Goal: Task Accomplishment & Management: Complete application form

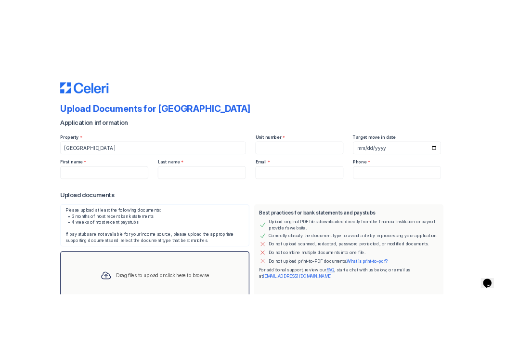
scroll to position [68, 0]
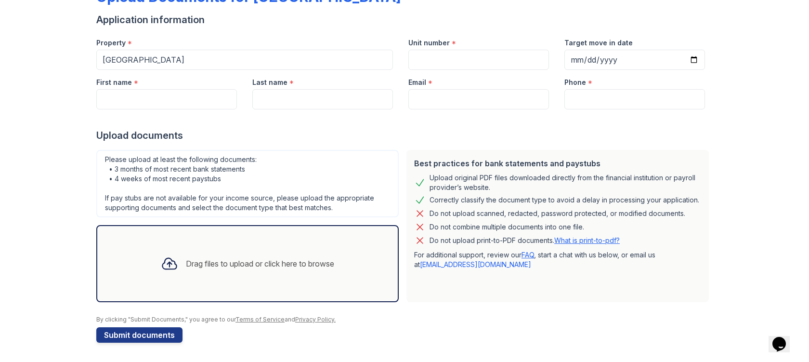
click at [174, 258] on div at bounding box center [169, 263] width 25 height 25
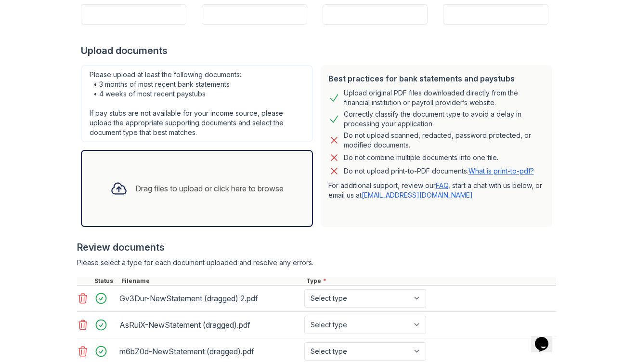
scroll to position [221, 0]
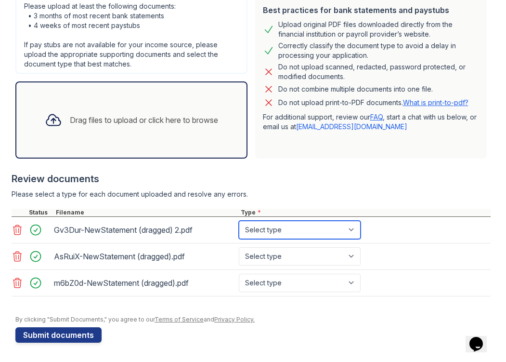
select select "bank_statement"
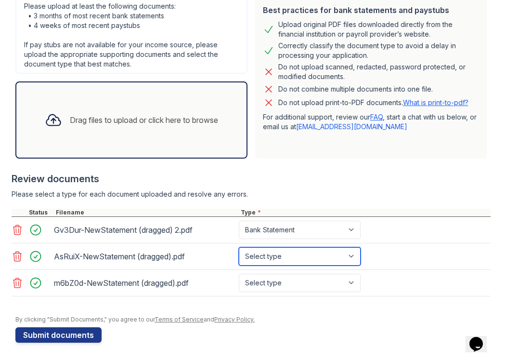
select select "bank_statement"
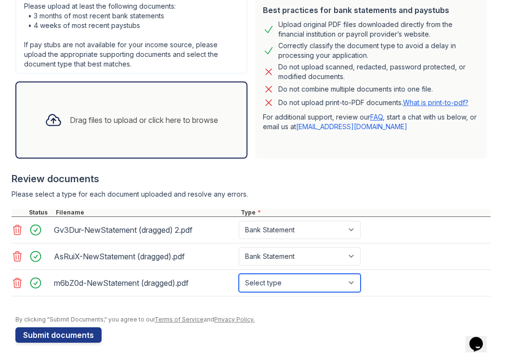
select select "bank_statement"
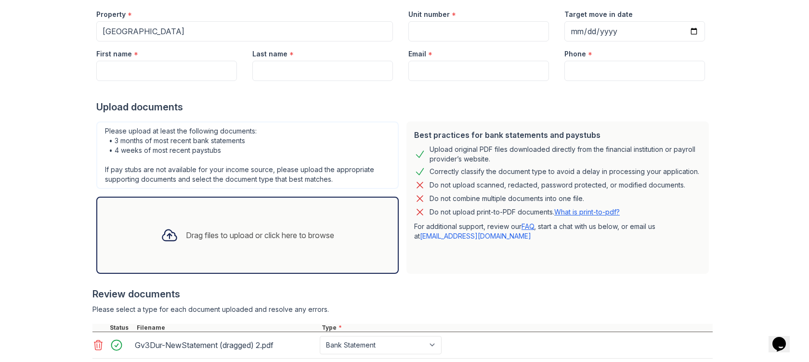
scroll to position [0, 0]
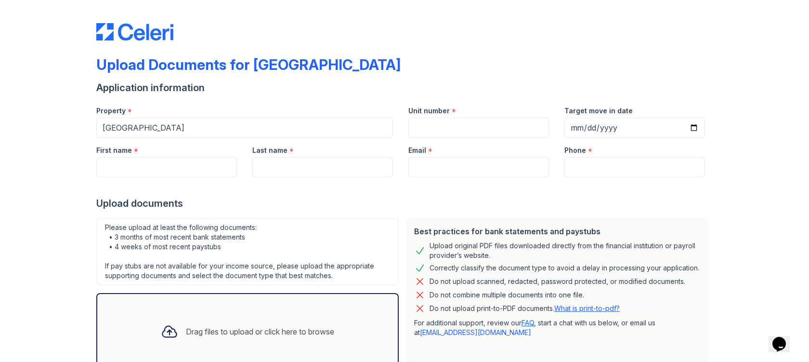
click at [123, 178] on div at bounding box center [404, 186] width 616 height 19
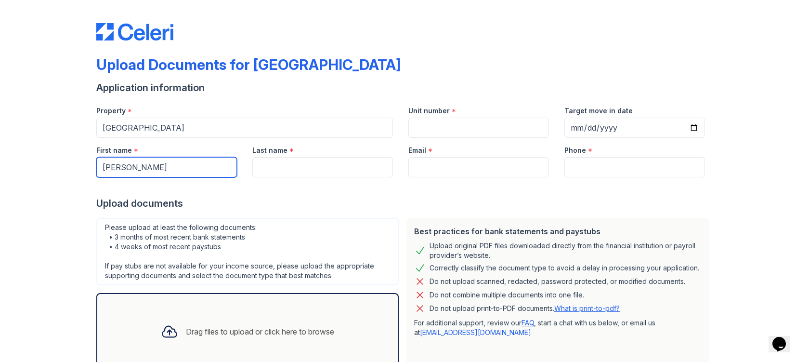
type input "[PERSON_NAME]"
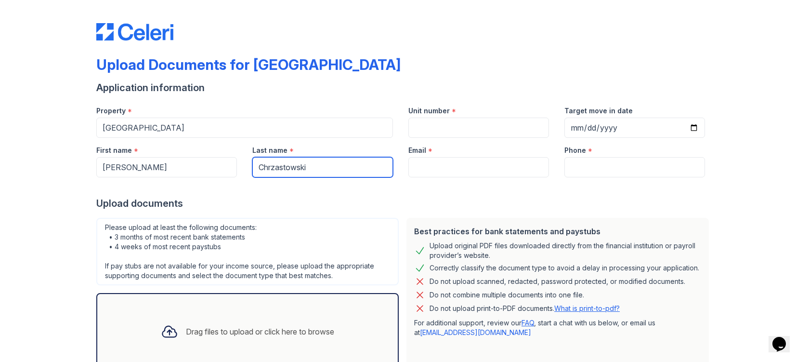
type input "Chrzastowski"
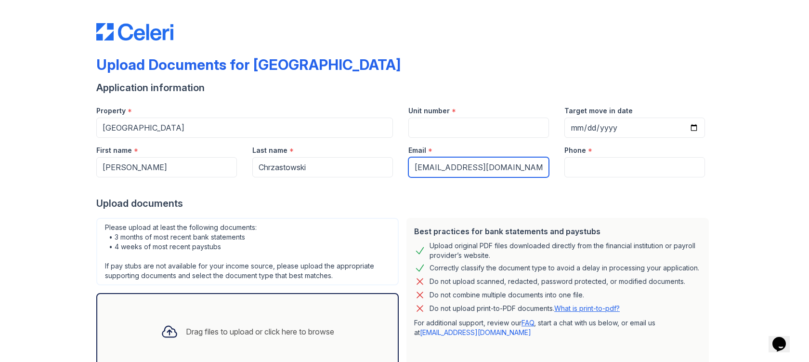
type input "[EMAIL_ADDRESS][DOMAIN_NAME]"
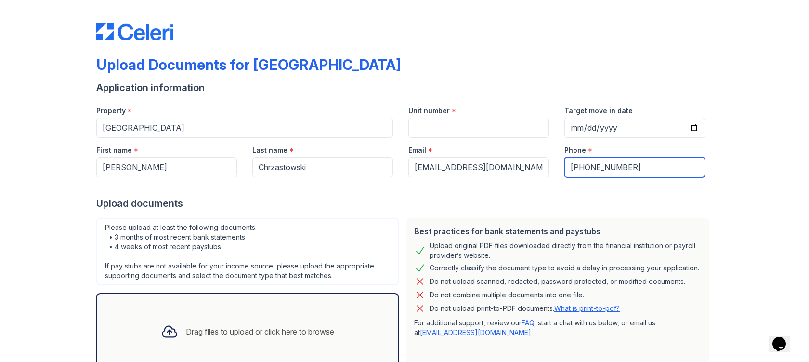
type input "[PHONE_NUMBER]"
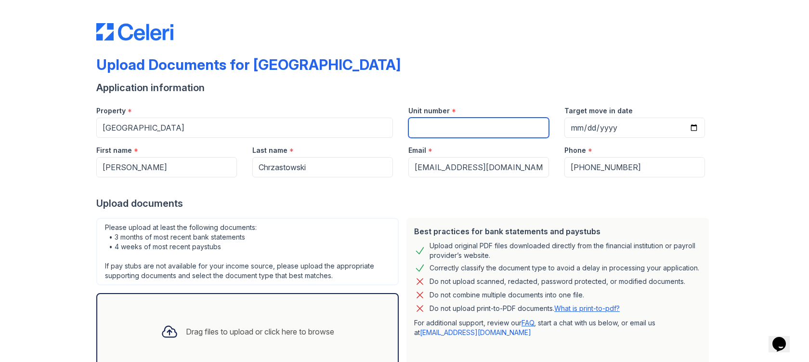
click at [436, 129] on input "Unit number" at bounding box center [478, 127] width 141 height 20
type input "2209"
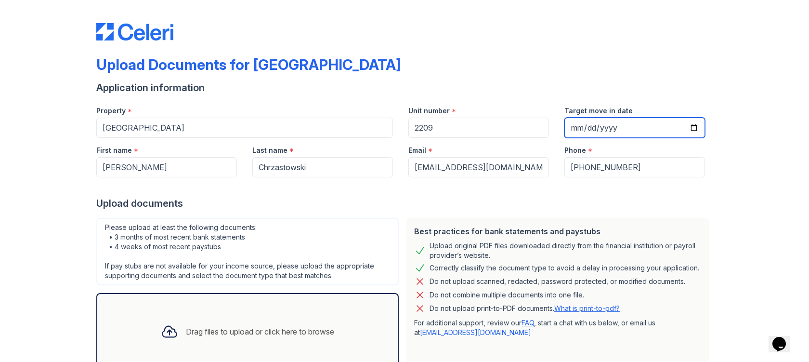
click at [575, 131] on input "Target move in date" at bounding box center [634, 127] width 141 height 20
type input "[DATE]"
click at [535, 198] on div "Upload documents" at bounding box center [404, 202] width 616 height 13
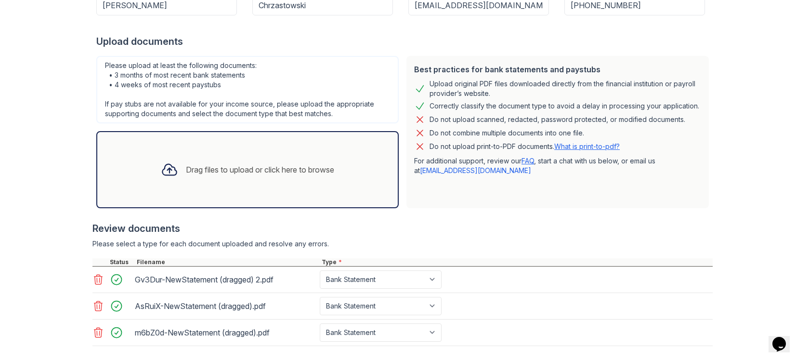
scroll to position [211, 0]
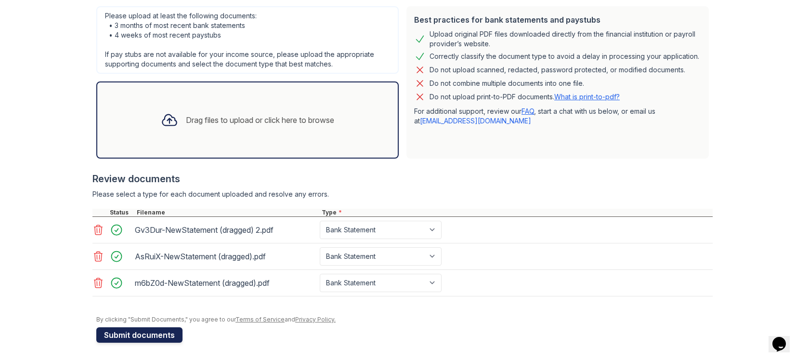
click at [140, 335] on button "Submit documents" at bounding box center [139, 334] width 86 height 15
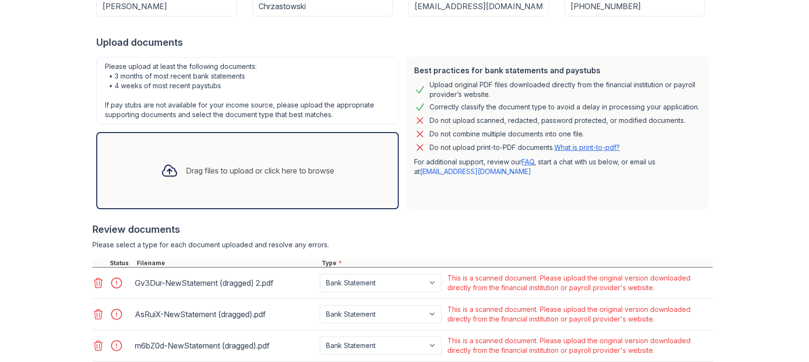
scroll to position [208, 0]
